Goal: Transaction & Acquisition: Purchase product/service

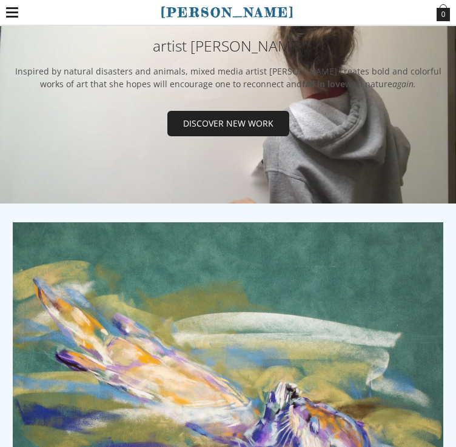
click at [8, 8] on label at bounding box center [12, 12] width 12 height 25
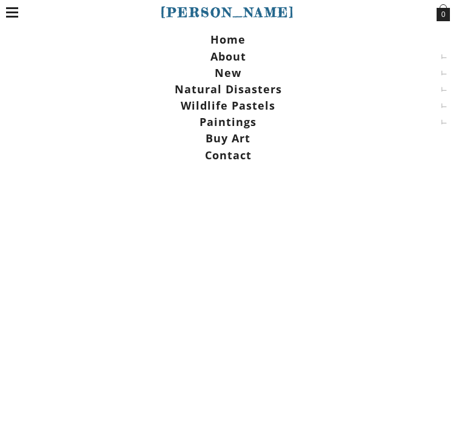
click at [222, 54] on span at bounding box center [228, 56] width 444 height 17
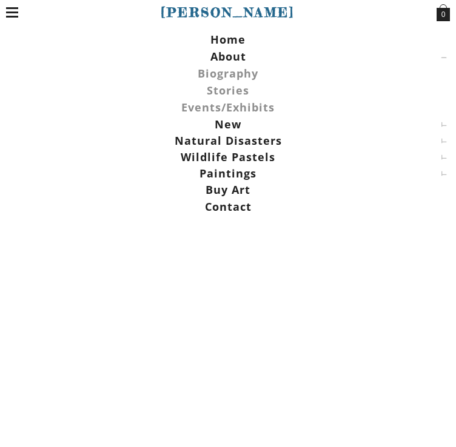
click at [226, 67] on span "Biography" at bounding box center [228, 73] width 61 height 15
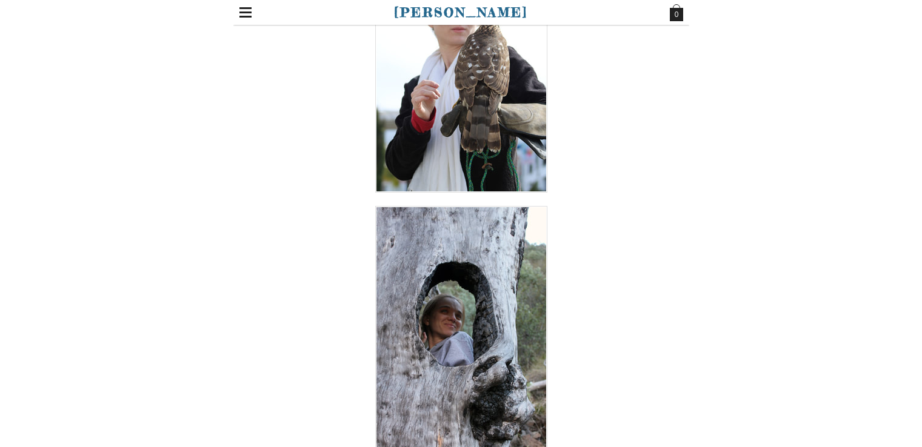
scroll to position [176, 0]
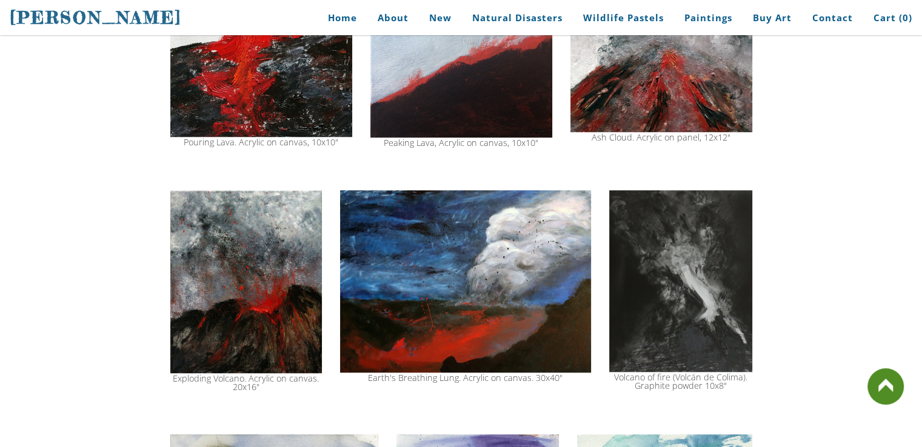
scroll to position [1010, 0]
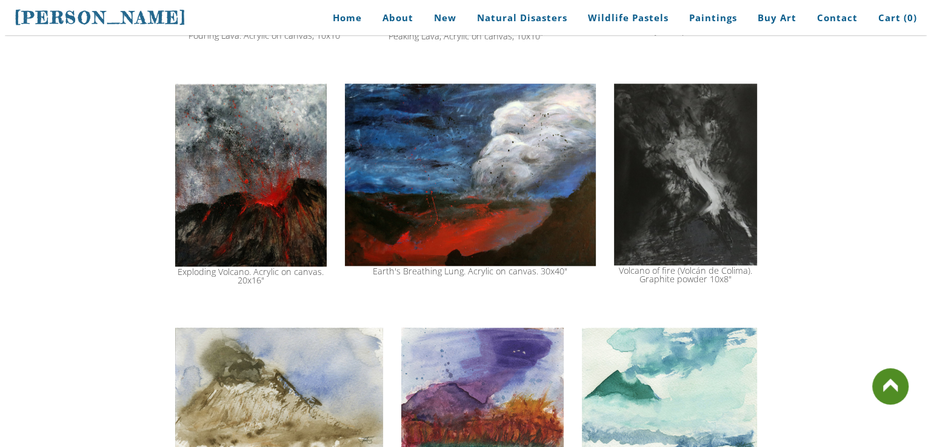
scroll to position [1118, 0]
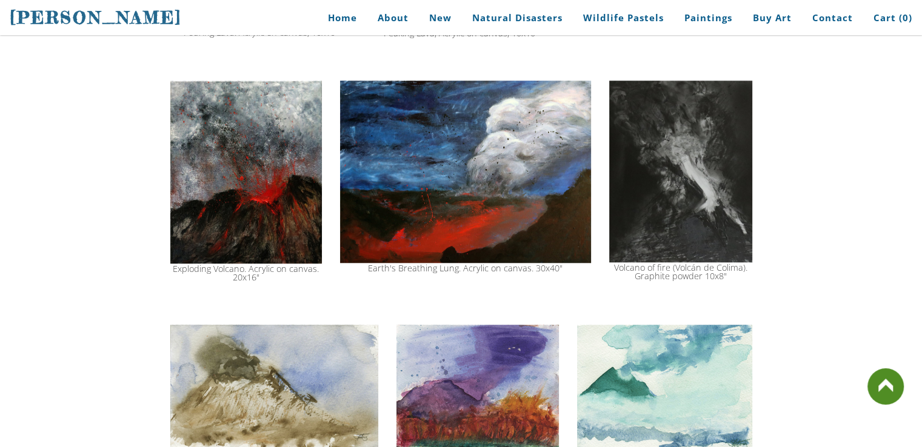
click at [691, 183] on img at bounding box center [680, 172] width 143 height 182
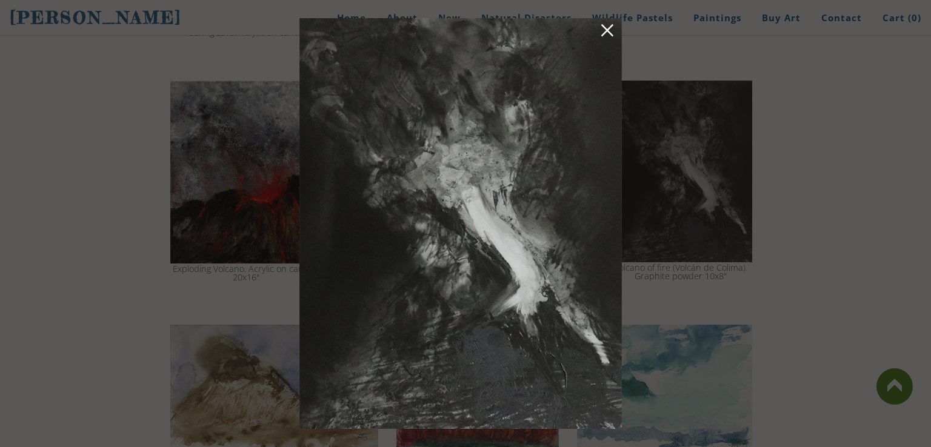
click at [95, 340] on div at bounding box center [465, 223] width 931 height 447
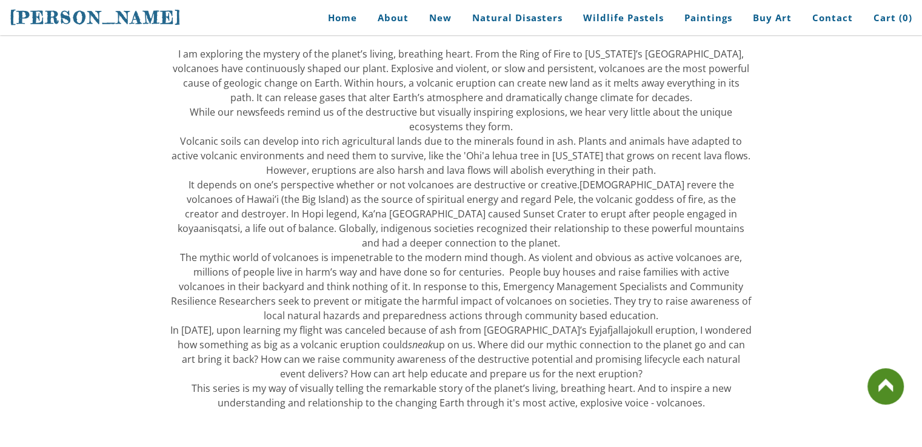
scroll to position [0, 0]
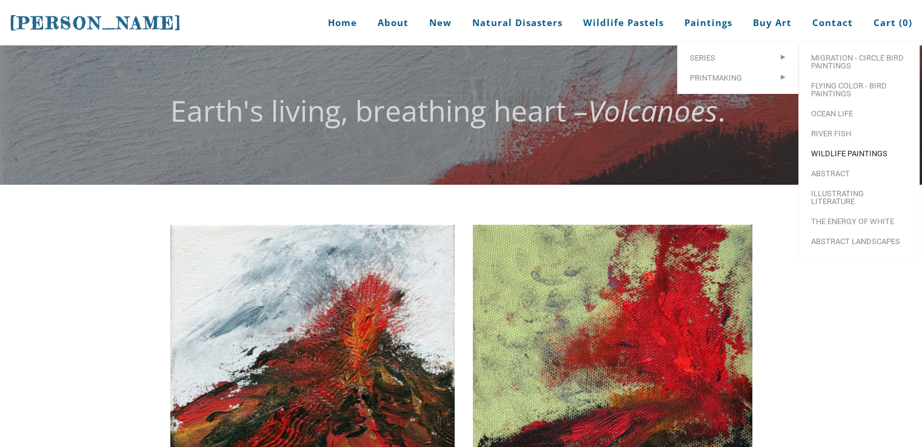
click at [827, 148] on link "Wildlife Paintings" at bounding box center [858, 154] width 121 height 20
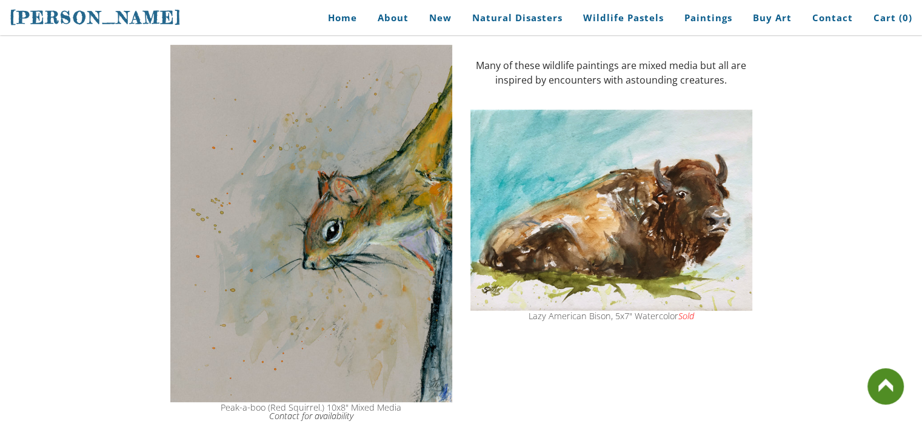
scroll to position [264, 0]
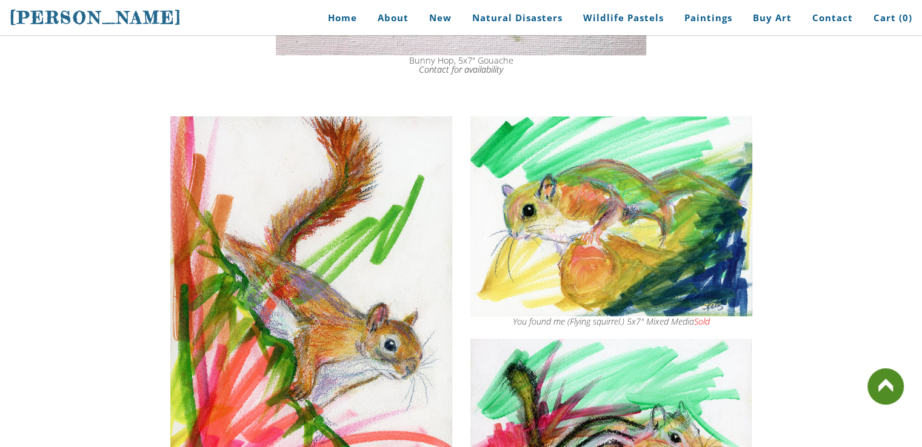
scroll to position [954, 0]
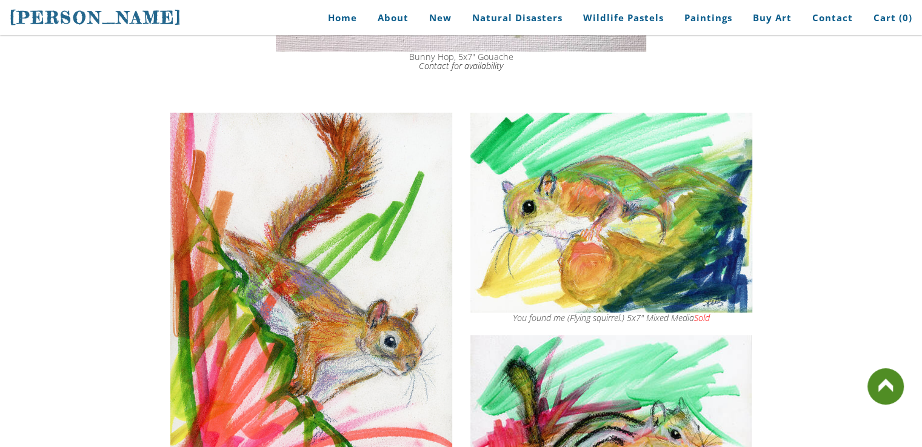
click at [780, 16] on link "Buy Art" at bounding box center [772, 17] width 57 height 27
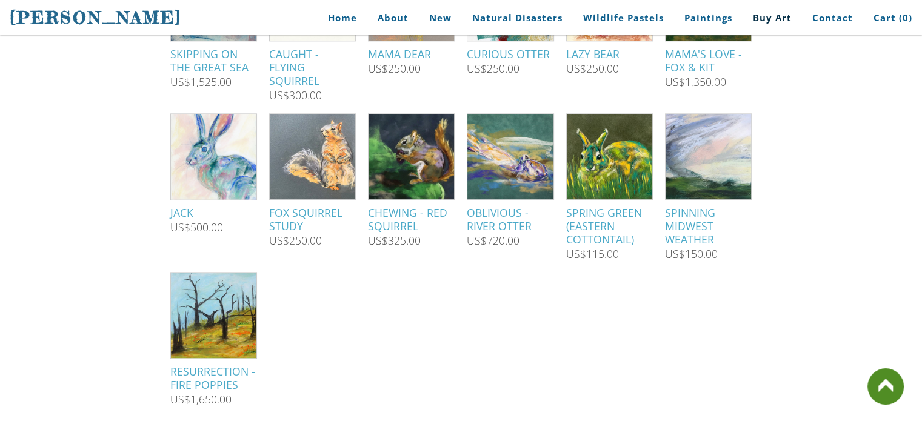
scroll to position [1589, 0]
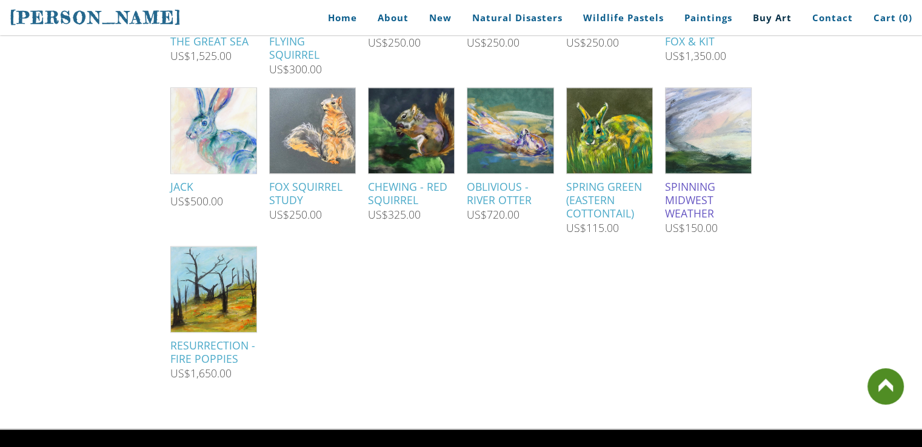
click at [718, 133] on img at bounding box center [708, 130] width 116 height 85
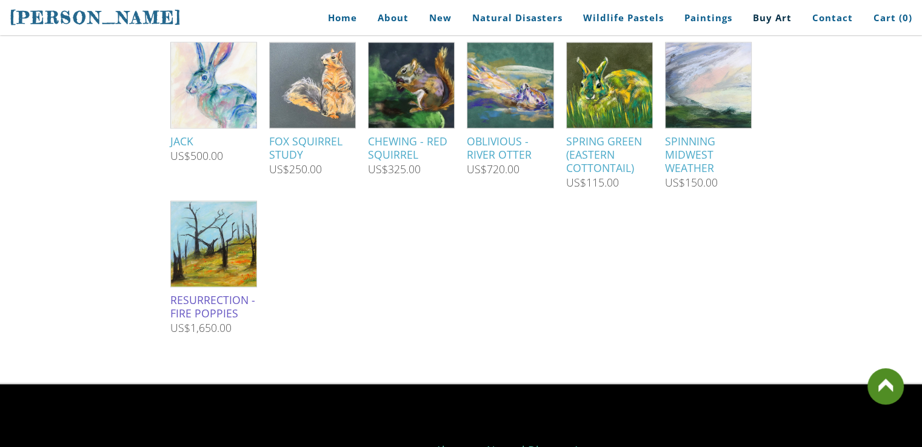
click at [216, 279] on img at bounding box center [214, 243] width 110 height 85
